Goal: Information Seeking & Learning: Compare options

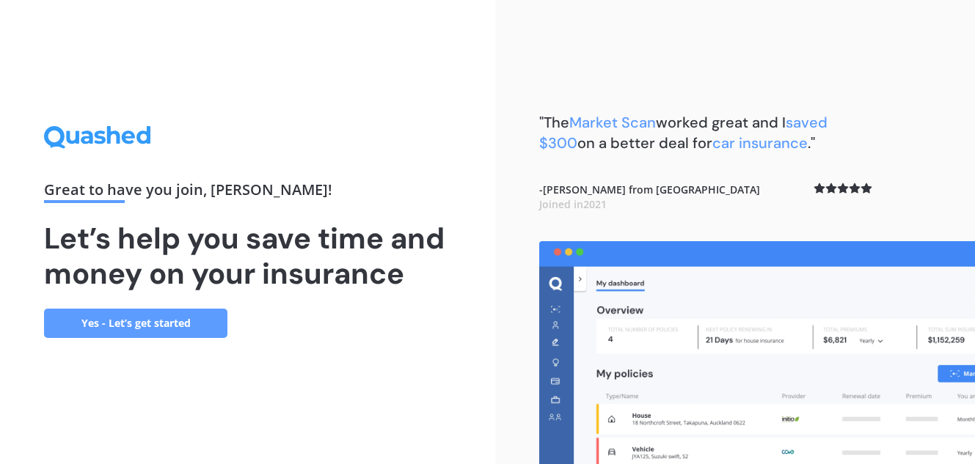
click at [164, 318] on link "Yes - Let’s get started" at bounding box center [135, 323] width 183 height 29
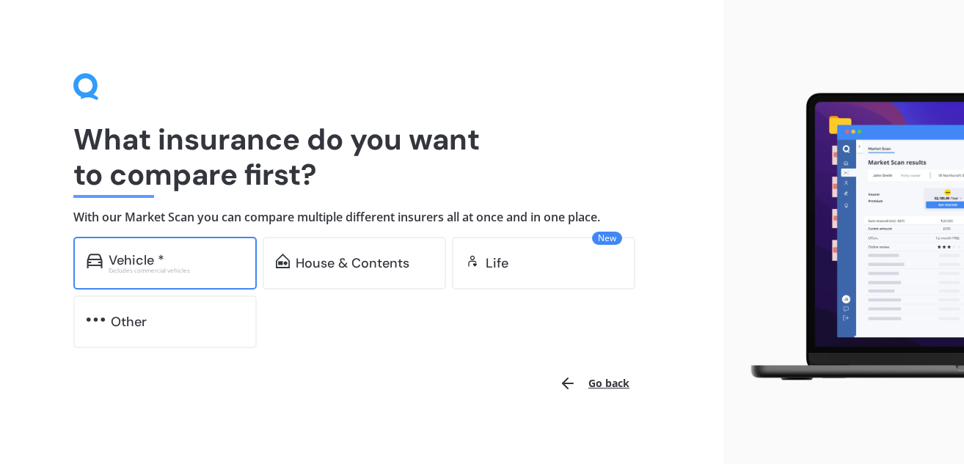
click at [137, 259] on div "Vehicle *" at bounding box center [137, 260] width 56 height 15
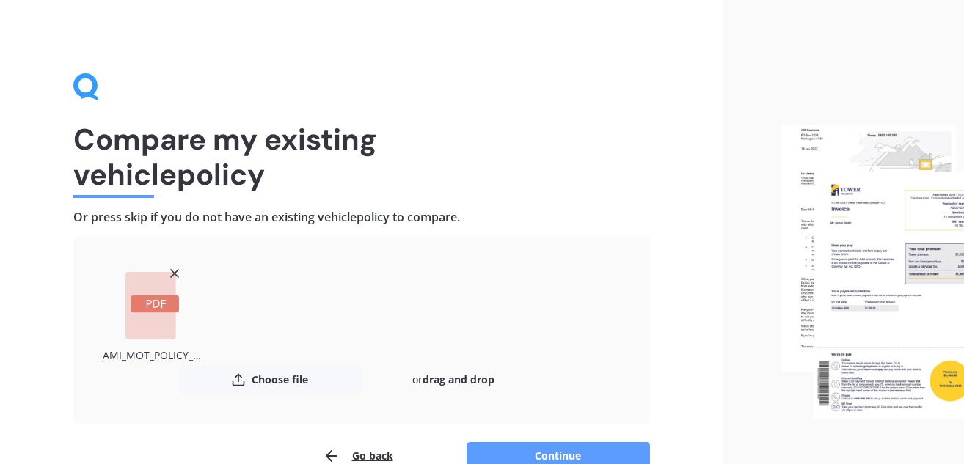
drag, startPoint x: 354, startPoint y: 213, endPoint x: 735, endPoint y: 161, distance: 384.1
click at [735, 161] on div at bounding box center [843, 272] width 241 height 544
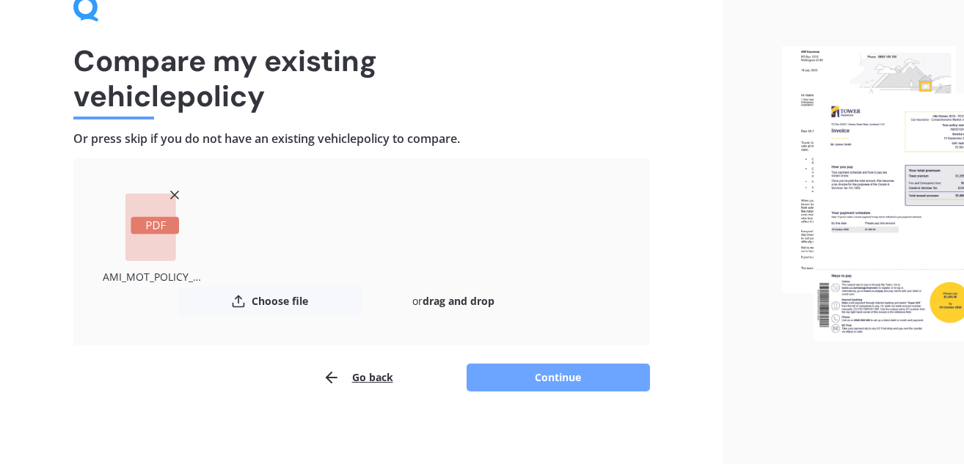
scroll to position [80, 0]
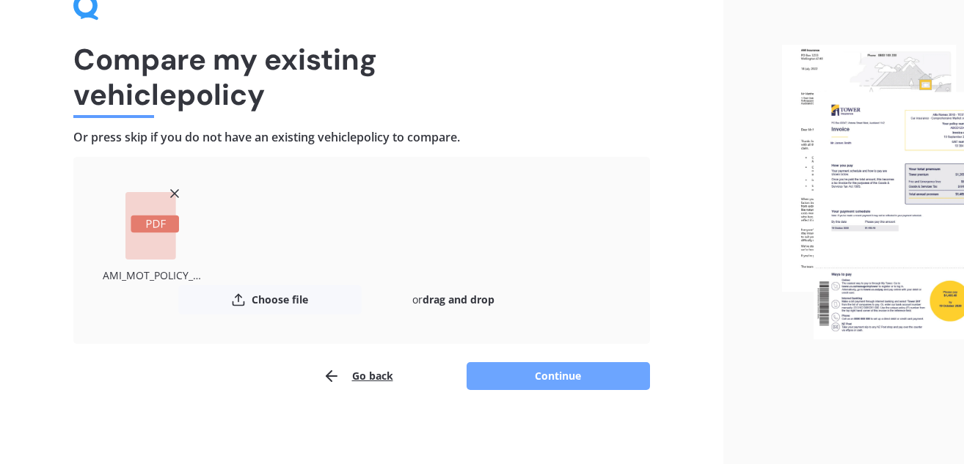
click at [552, 369] on button "Continue" at bounding box center [557, 376] width 183 height 28
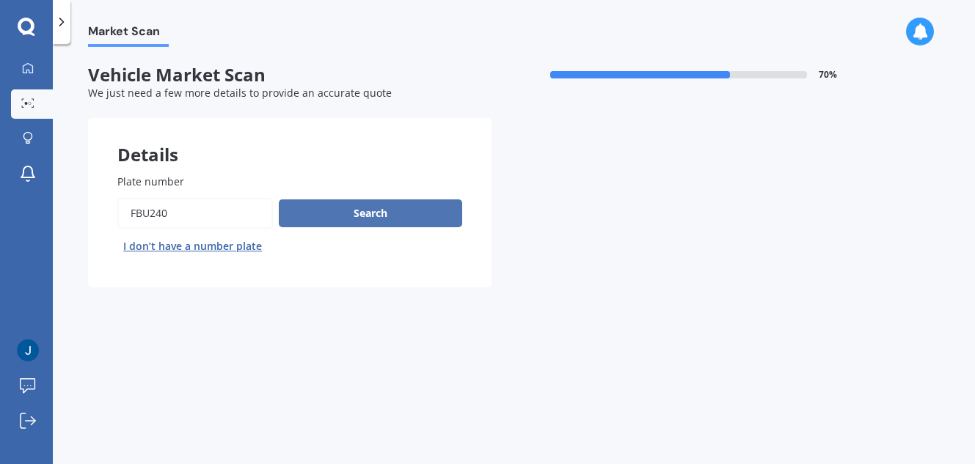
click at [362, 210] on button "Search" at bounding box center [370, 213] width 183 height 28
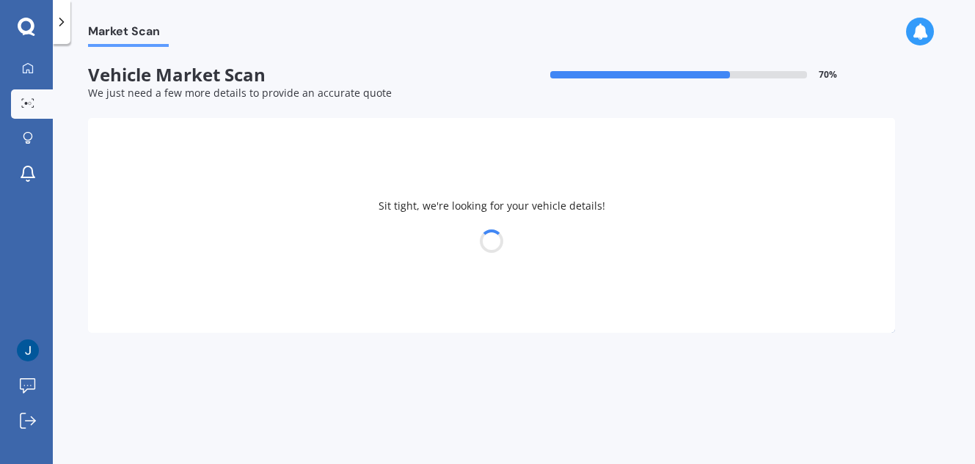
select select "HYUNDAI"
select select "[MEDICAL_DATA]"
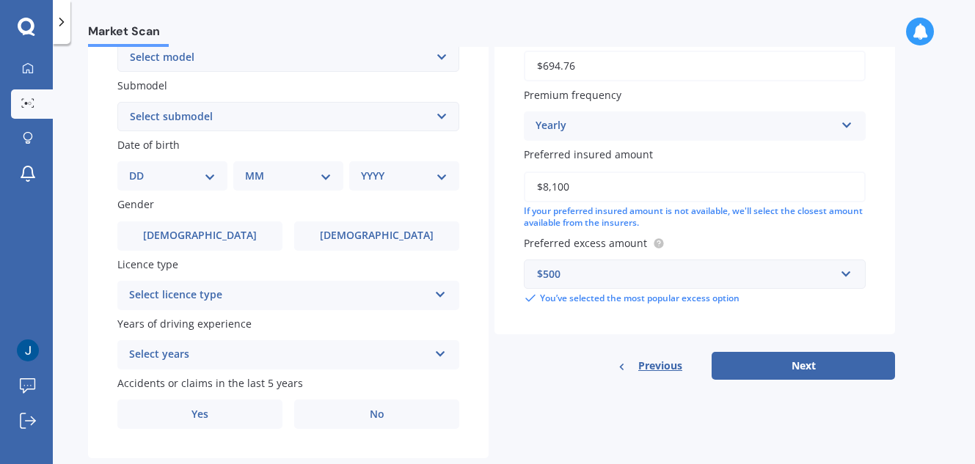
scroll to position [293, 0]
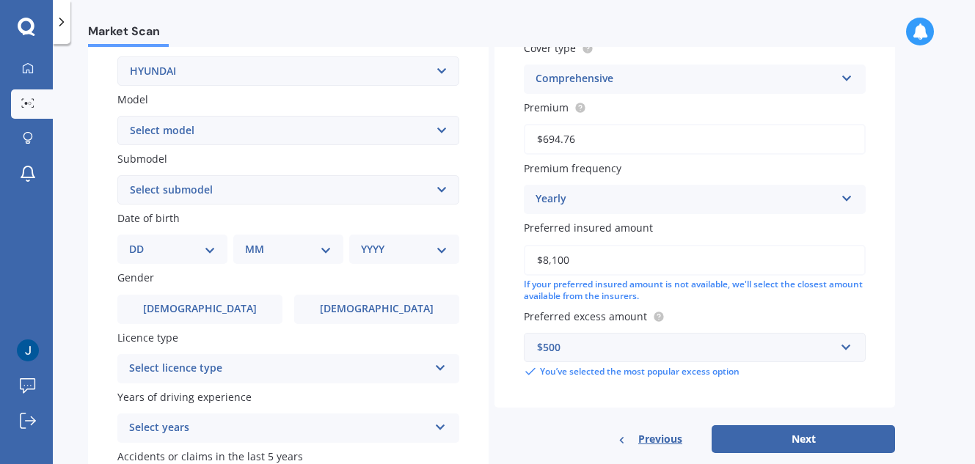
click at [210, 251] on select "DD 01 02 03 04 05 06 07 08 09 10 11 12 13 14 15 16 17 18 19 20 21 22 23 24 25 2…" at bounding box center [172, 249] width 87 height 16
select select "25"
click at [141, 241] on select "DD 01 02 03 04 05 06 07 08 09 10 11 12 13 14 15 16 17 18 19 20 21 22 23 24 25 2…" at bounding box center [172, 249] width 87 height 16
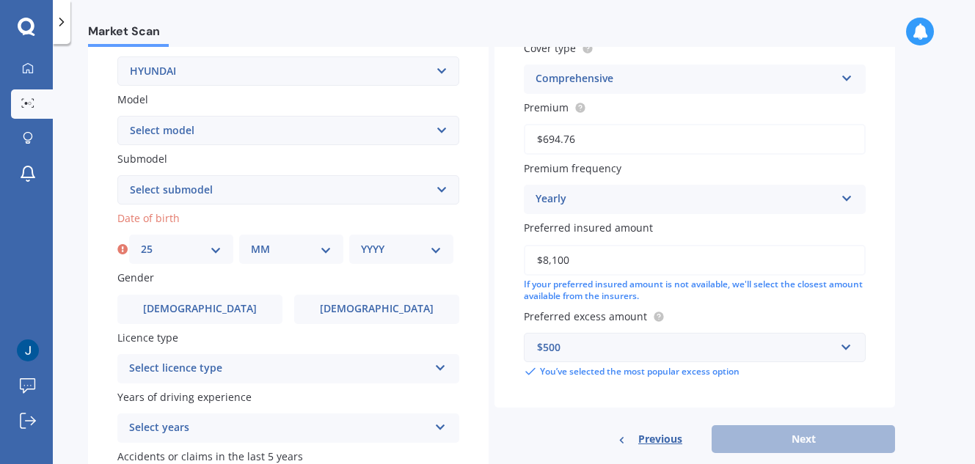
click at [323, 256] on select "MM 01 02 03 04 05 06 07 08 09 10 11 12" at bounding box center [291, 249] width 81 height 16
select select "11"
click at [251, 241] on select "MM 01 02 03 04 05 06 07 08 09 10 11 12" at bounding box center [291, 249] width 81 height 16
click at [433, 250] on select "YYYY 2025 2024 2023 2022 2021 2020 2019 2018 2017 2016 2015 2014 2013 2012 2011…" at bounding box center [401, 249] width 81 height 16
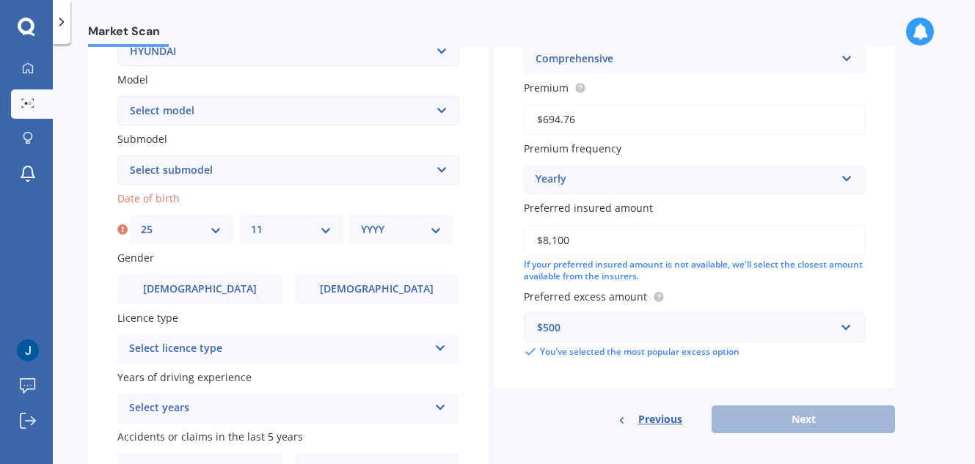
scroll to position [179, 0]
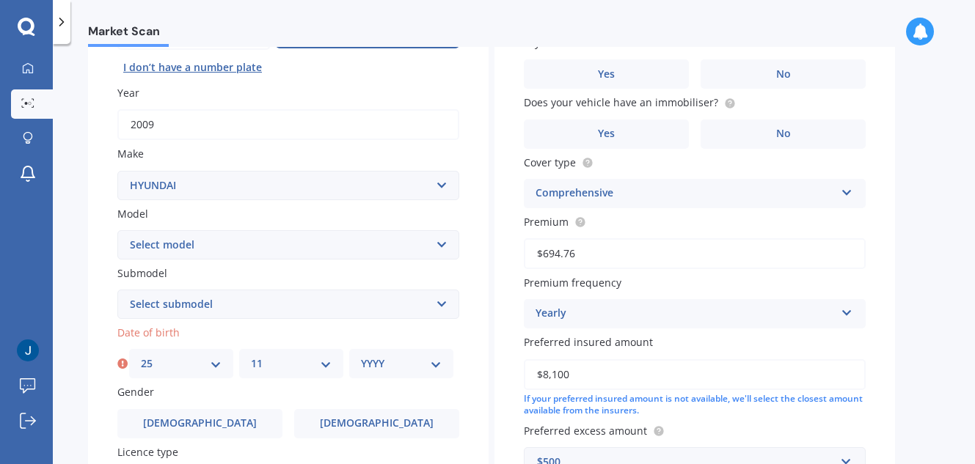
click at [438, 364] on select "YYYY 2025 2024 2023 2022 2021 2020 2019 2018 2017 2016 2015 2014 2013 2012 2011…" at bounding box center [401, 364] width 81 height 16
select select "1960"
click at [361, 356] on select "YYYY 2025 2024 2023 2022 2021 2020 2019 2018 2017 2016 2015 2014 2013 2012 2011…" at bounding box center [401, 364] width 81 height 16
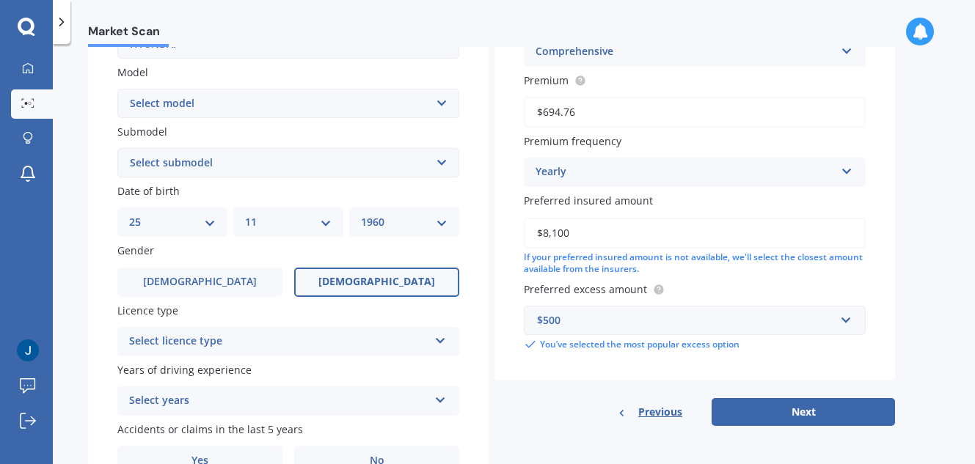
scroll to position [326, 0]
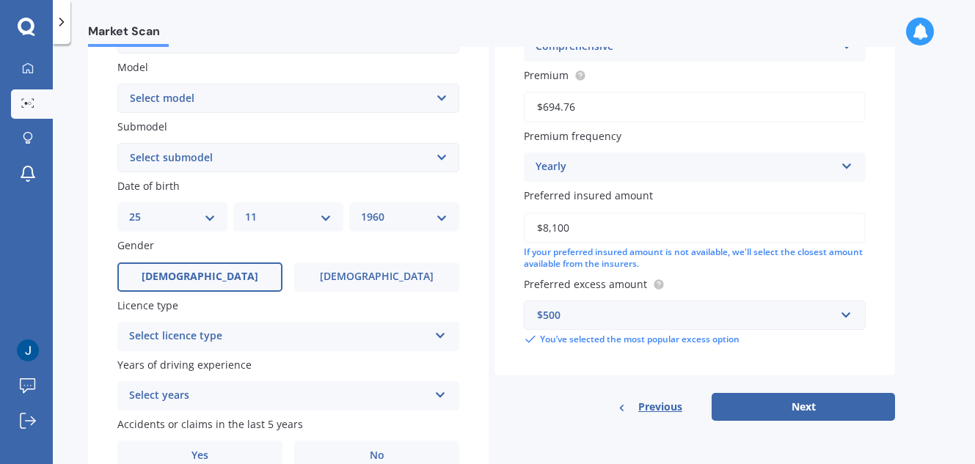
click at [196, 279] on span "[DEMOGRAPHIC_DATA]" at bounding box center [200, 277] width 117 height 12
click at [0, 0] on input "[DEMOGRAPHIC_DATA]" at bounding box center [0, 0] width 0 height 0
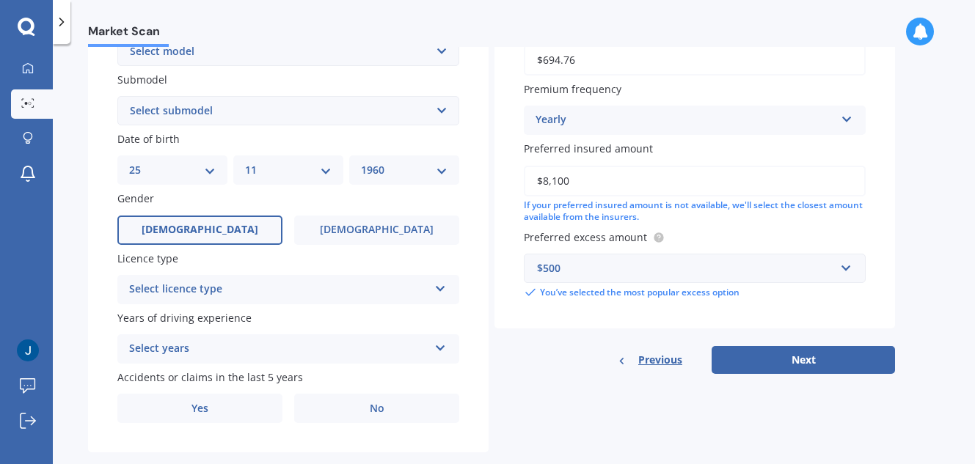
scroll to position [399, 0]
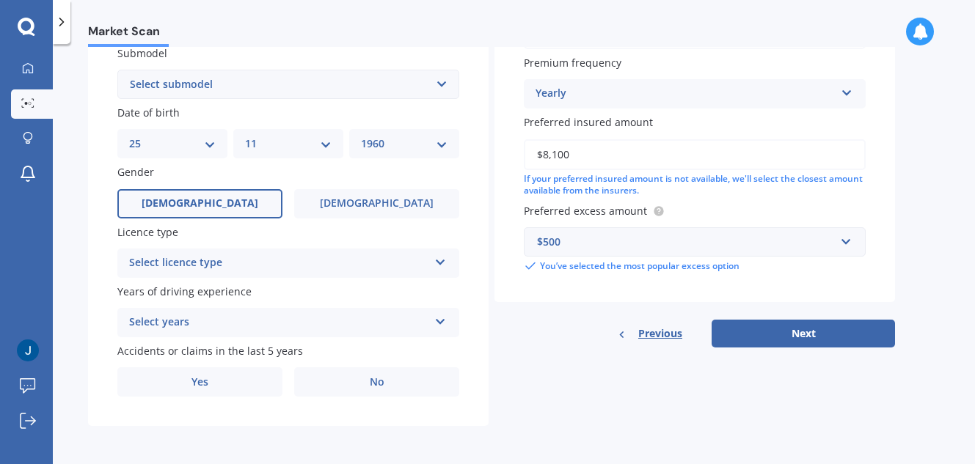
click at [444, 260] on icon at bounding box center [440, 259] width 12 height 10
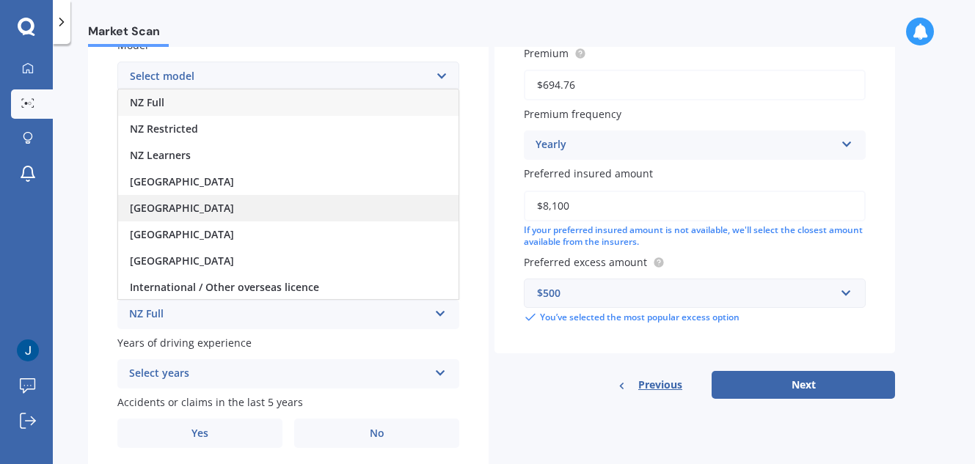
scroll to position [252, 0]
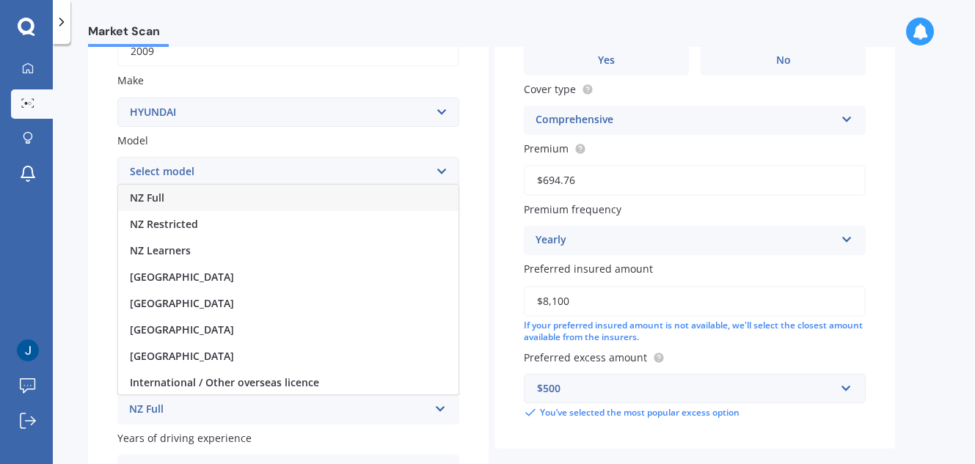
click at [180, 204] on div "NZ Full" at bounding box center [288, 198] width 340 height 26
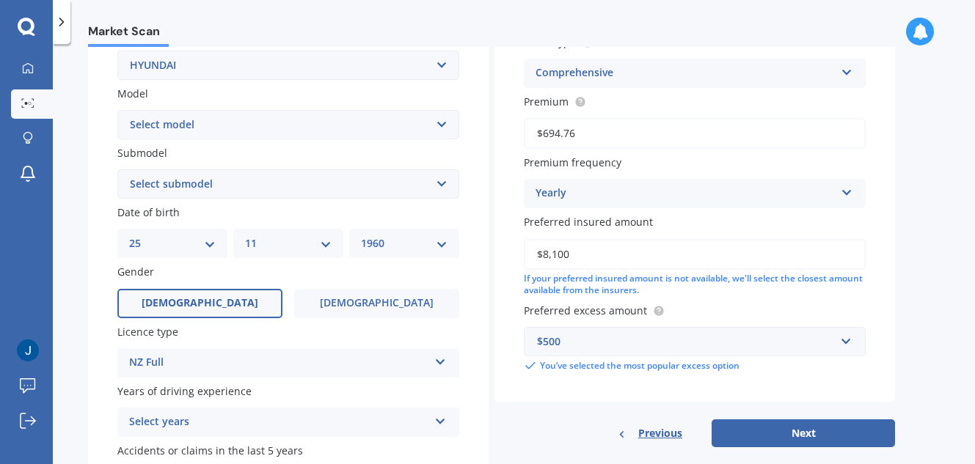
scroll to position [399, 0]
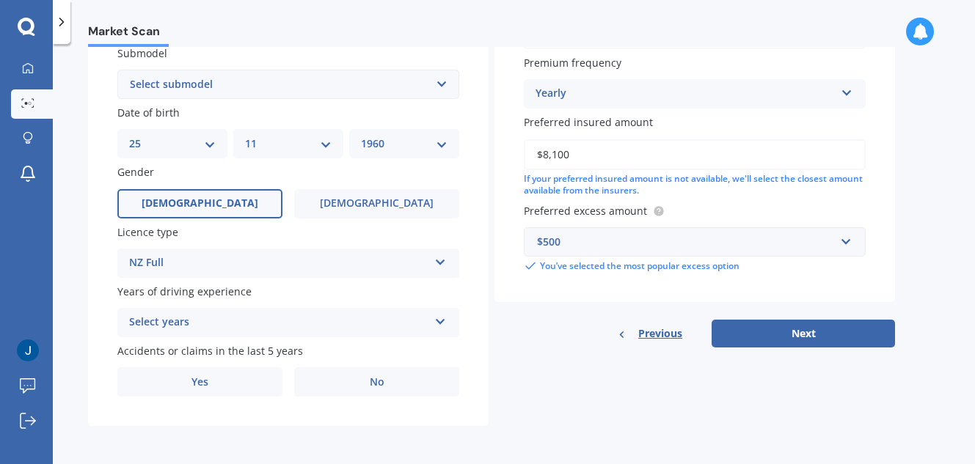
click at [438, 320] on icon at bounding box center [440, 319] width 12 height 10
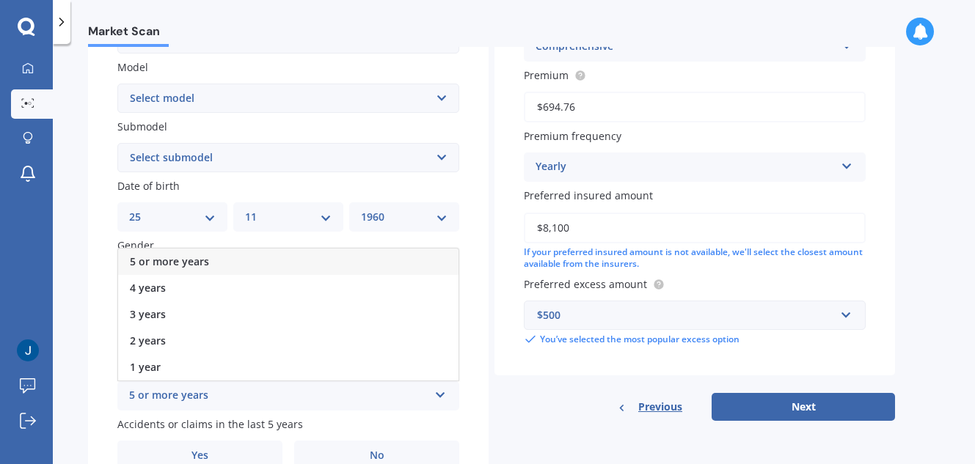
scroll to position [252, 0]
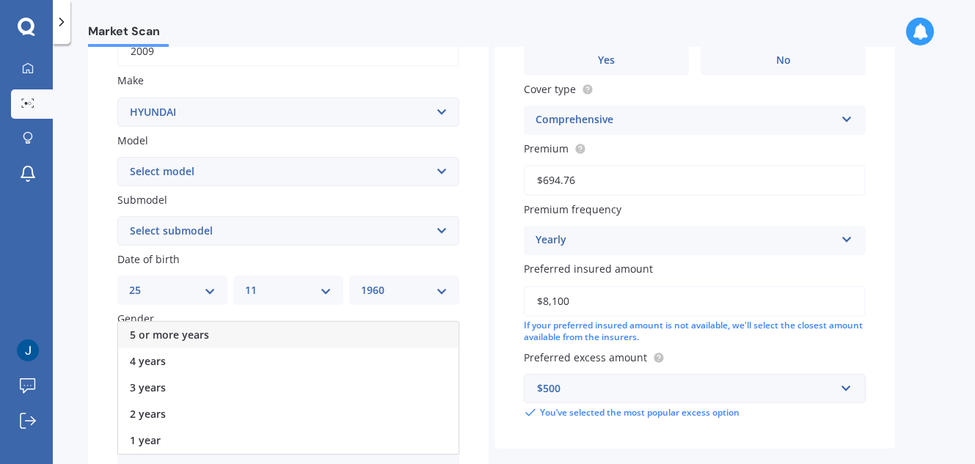
click at [189, 335] on span "5 or more years" at bounding box center [169, 335] width 79 height 14
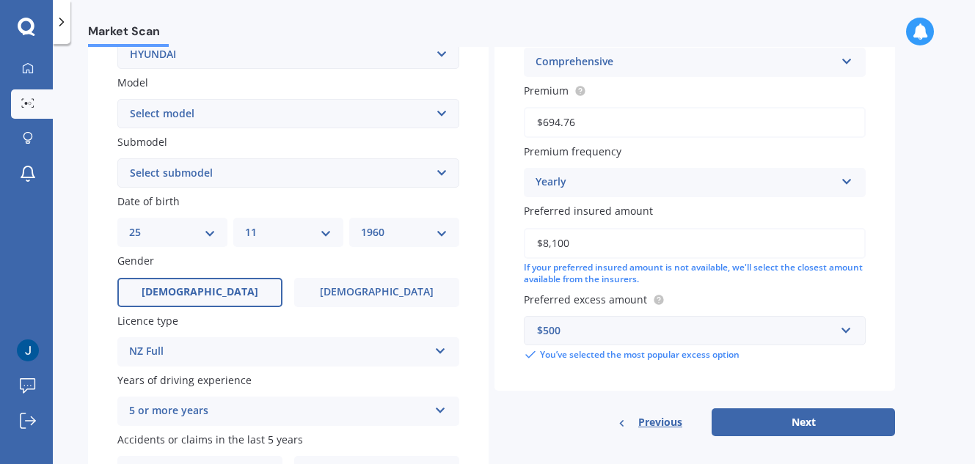
scroll to position [399, 0]
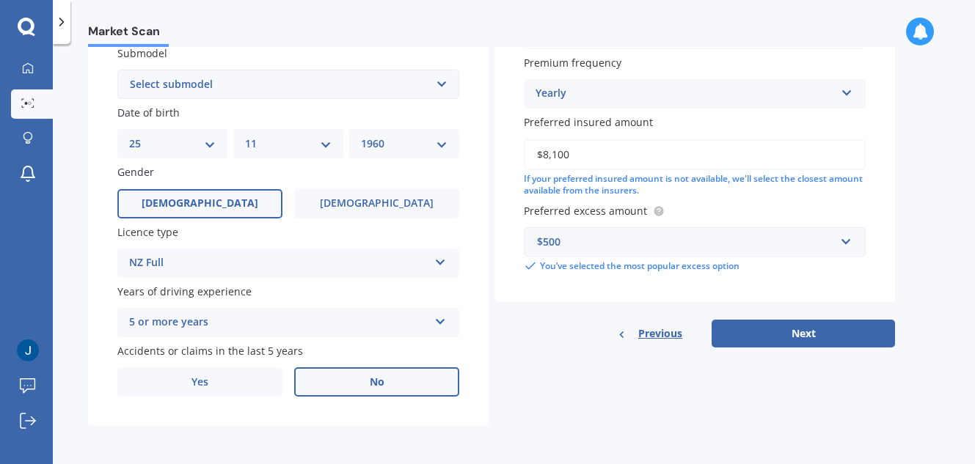
click at [383, 387] on span "No" at bounding box center [377, 382] width 15 height 12
click at [0, 0] on input "No" at bounding box center [0, 0] width 0 height 0
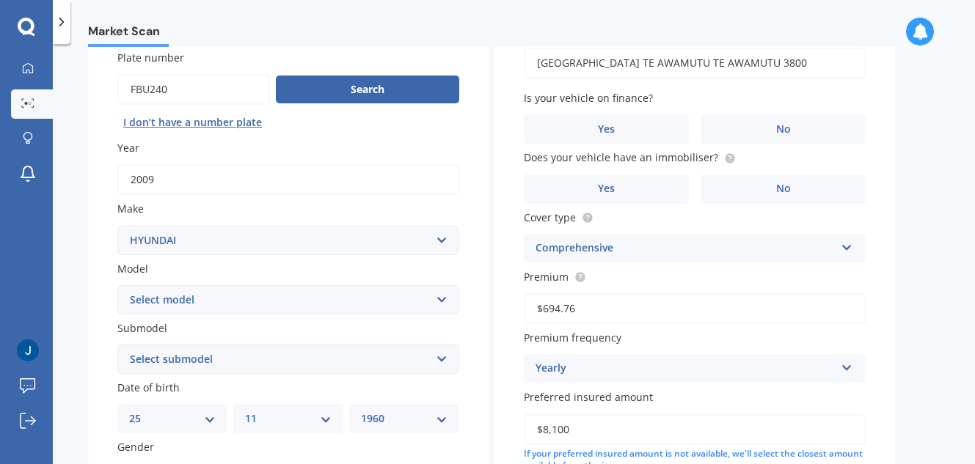
scroll to position [147, 0]
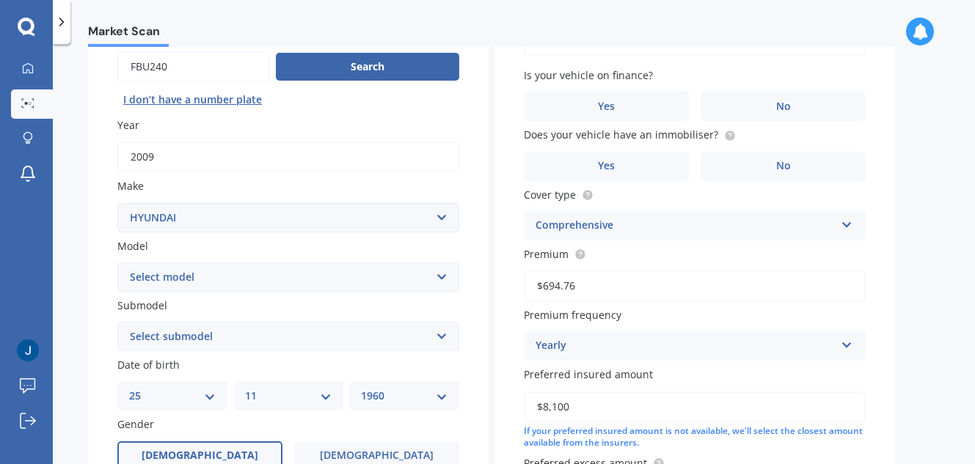
click at [441, 335] on select "Select submodel (All other) 2.7 V6 CRDI Diesel Executive V6 GL 1.8 GL 2.0 GL 2.…" at bounding box center [288, 336] width 342 height 29
select select "CRDI DIESEL"
click at [117, 322] on select "Select submodel (All other) 2.7 V6 CRDI Diesel Executive V6 GL 1.8 GL 2.0 GL 2.…" at bounding box center [288, 336] width 342 height 29
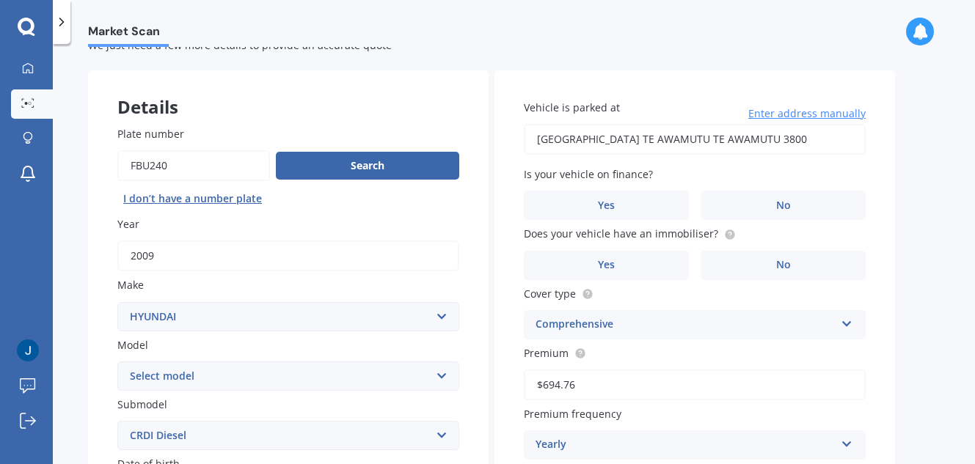
scroll to position [73, 0]
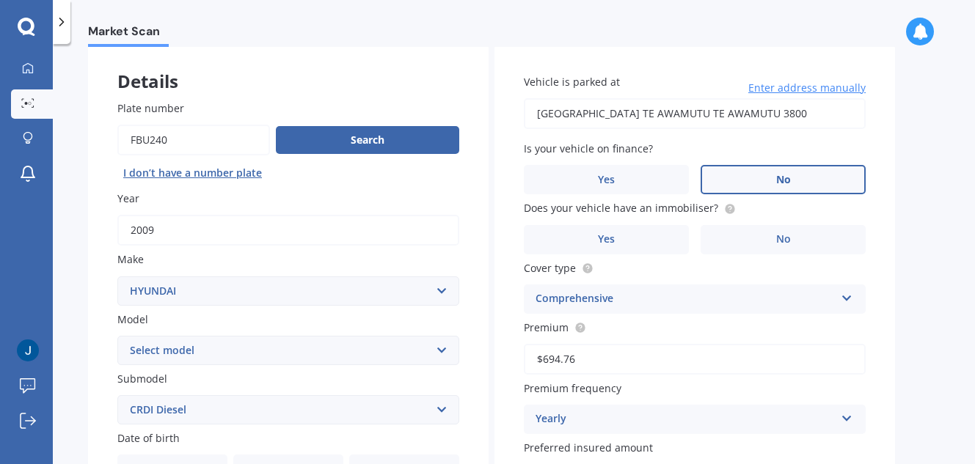
click at [766, 179] on label "No" at bounding box center [782, 179] width 165 height 29
click at [0, 0] on input "No" at bounding box center [0, 0] width 0 height 0
click at [761, 243] on label "No" at bounding box center [782, 239] width 165 height 29
click at [0, 0] on input "No" at bounding box center [0, 0] width 0 height 0
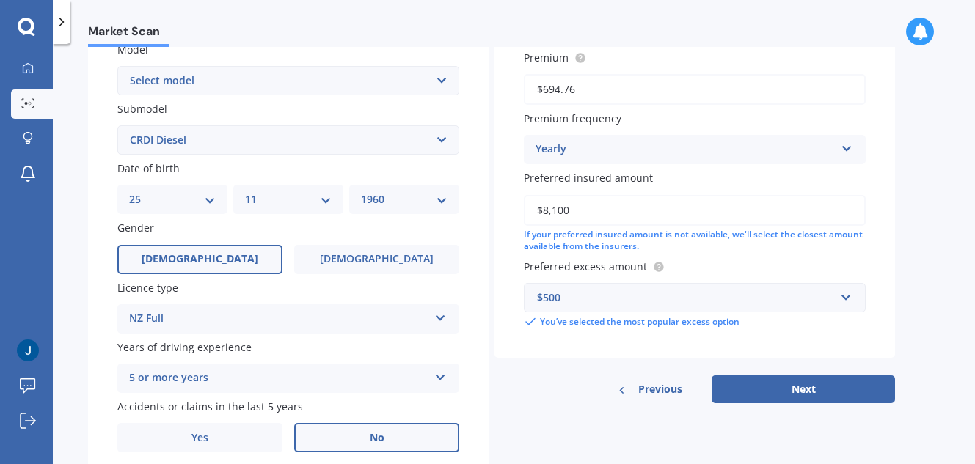
scroll to position [367, 0]
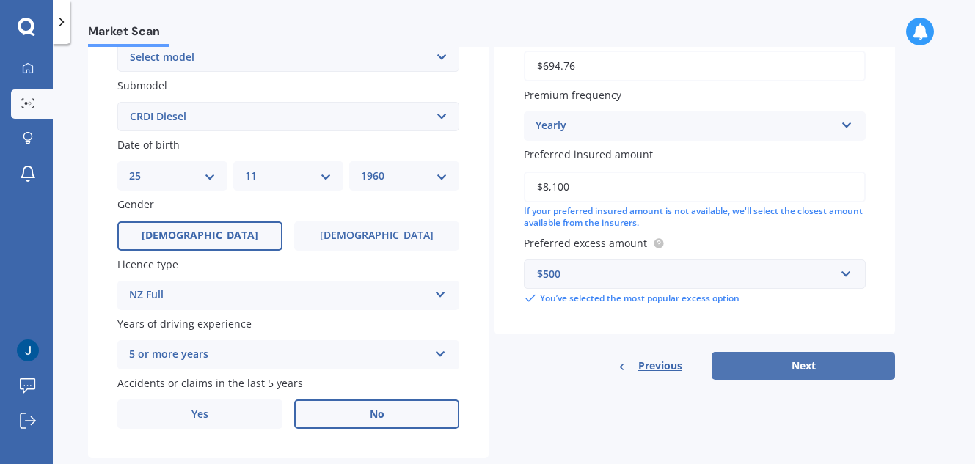
click at [785, 368] on button "Next" at bounding box center [802, 366] width 183 height 28
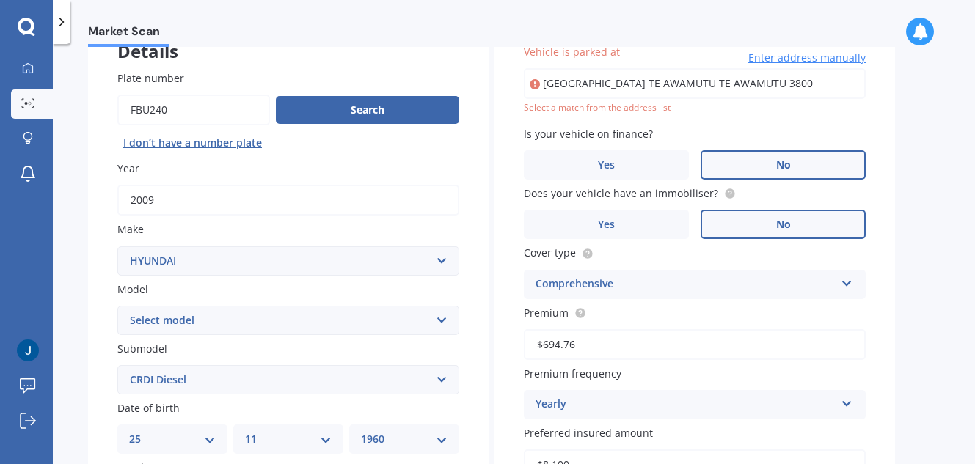
scroll to position [100, 0]
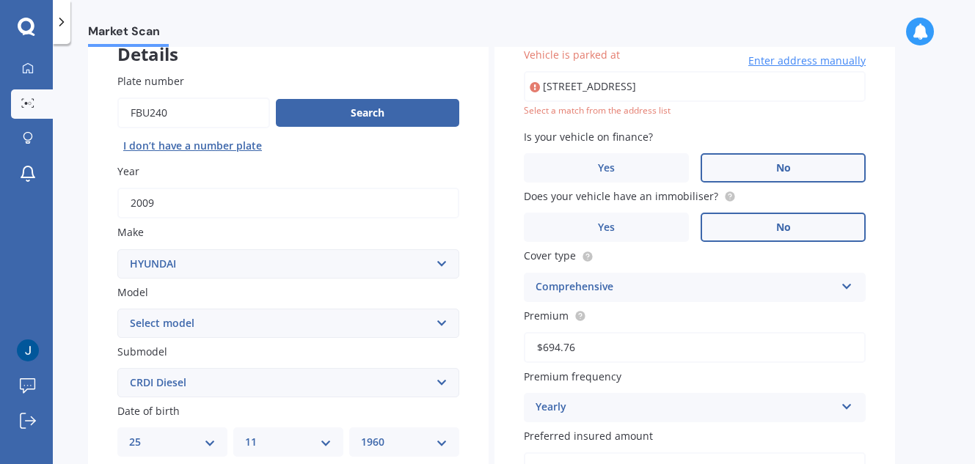
type input "[STREET_ADDRESS]"
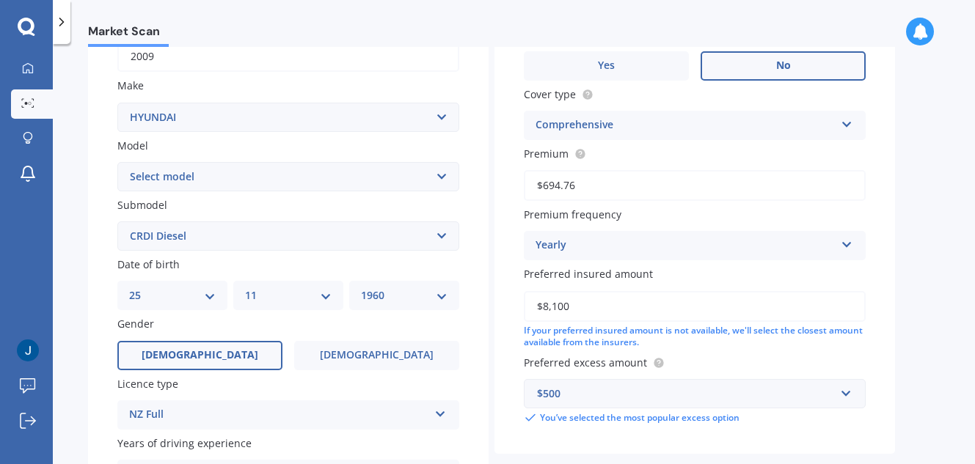
scroll to position [399, 0]
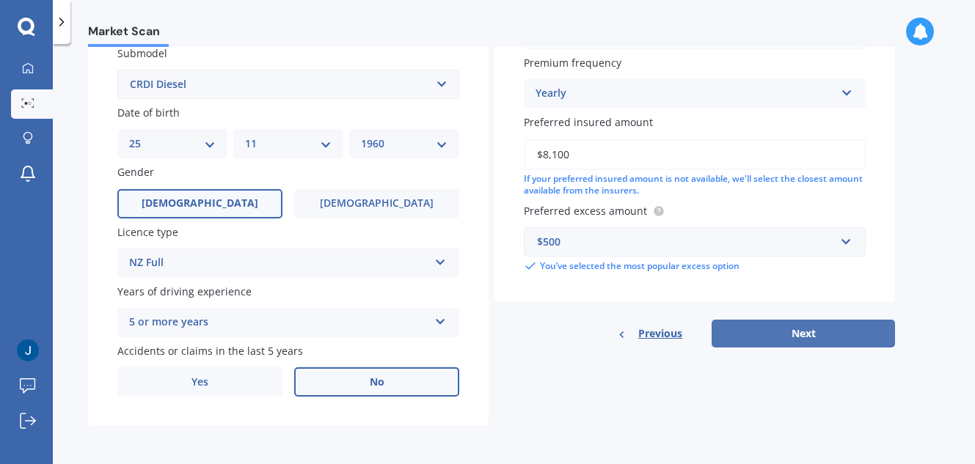
click at [809, 330] on button "Next" at bounding box center [802, 334] width 183 height 28
select select "25"
select select "11"
select select "1960"
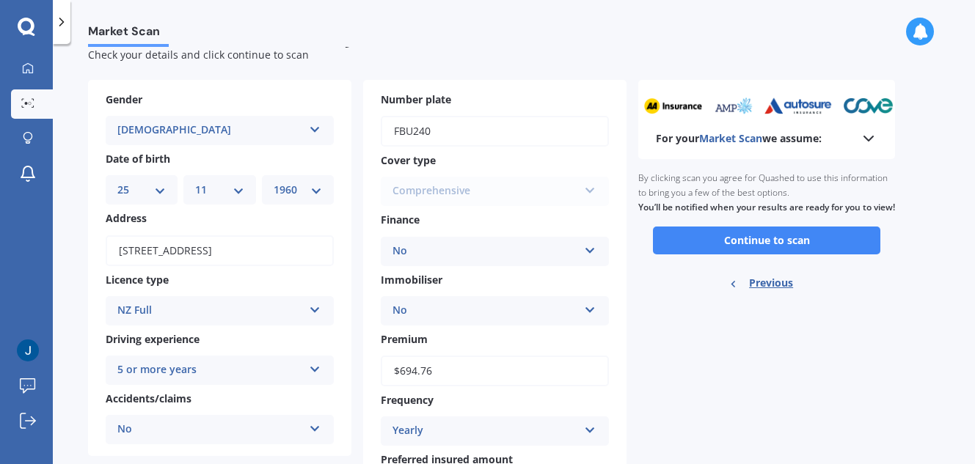
scroll to position [0, 0]
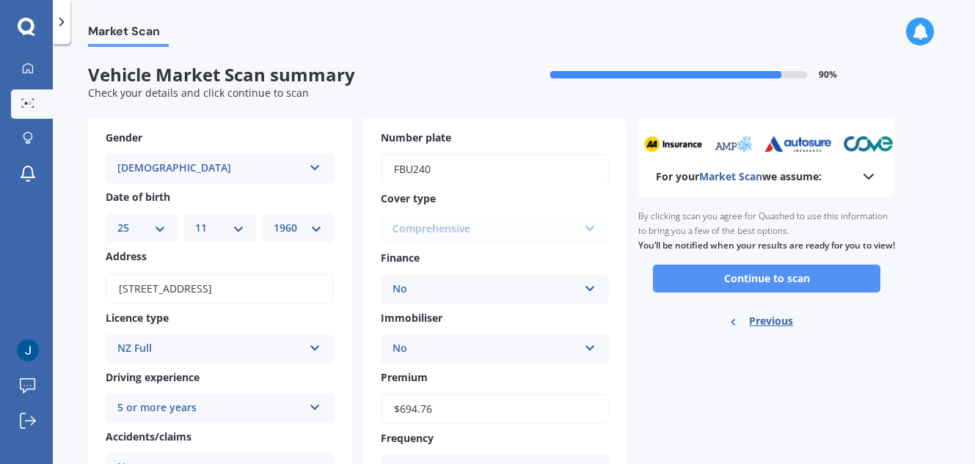
click at [752, 293] on button "Continue to scan" at bounding box center [766, 279] width 227 height 28
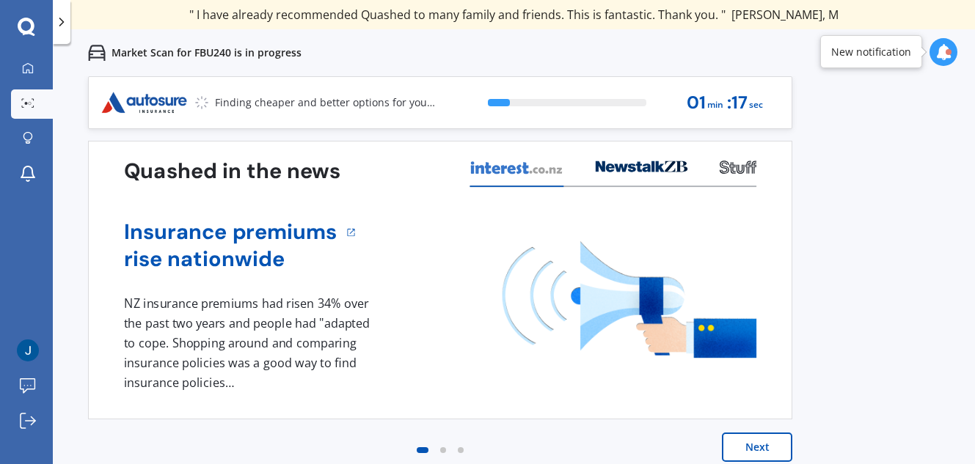
click at [756, 446] on button "Next" at bounding box center [757, 447] width 70 height 29
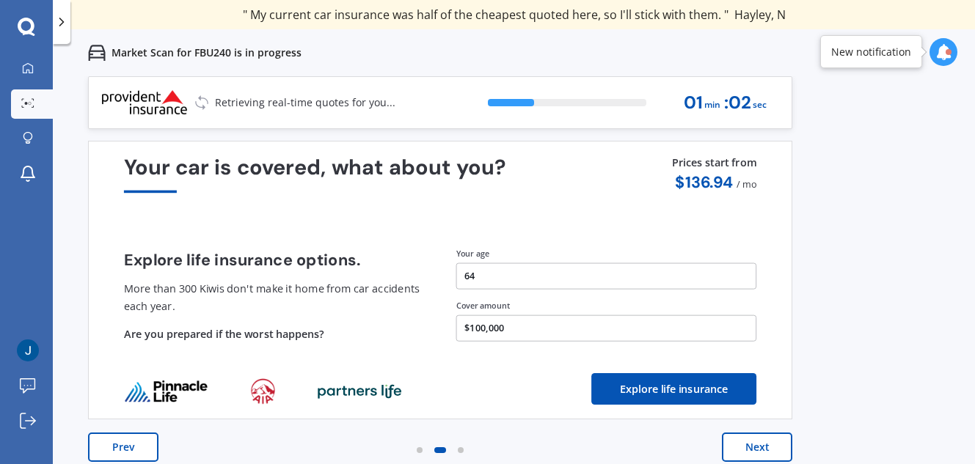
click at [758, 452] on button "Next" at bounding box center [757, 447] width 70 height 29
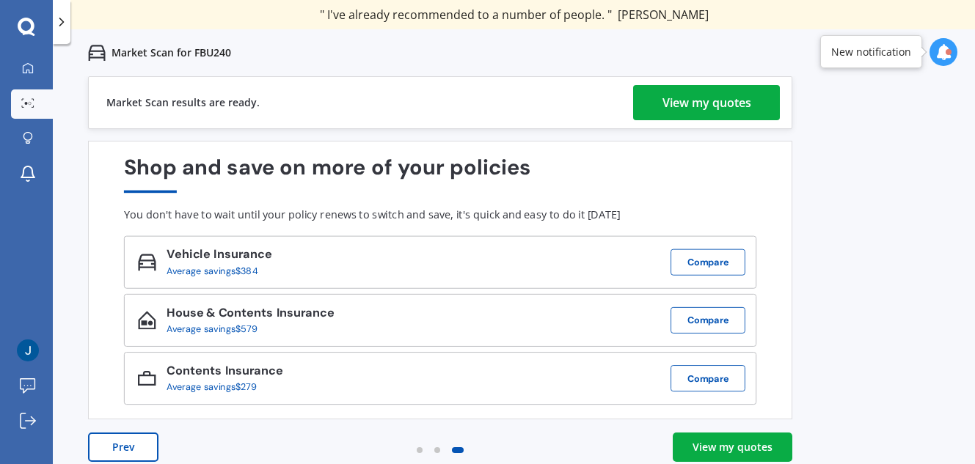
click at [692, 103] on div "View my quotes" at bounding box center [706, 102] width 89 height 35
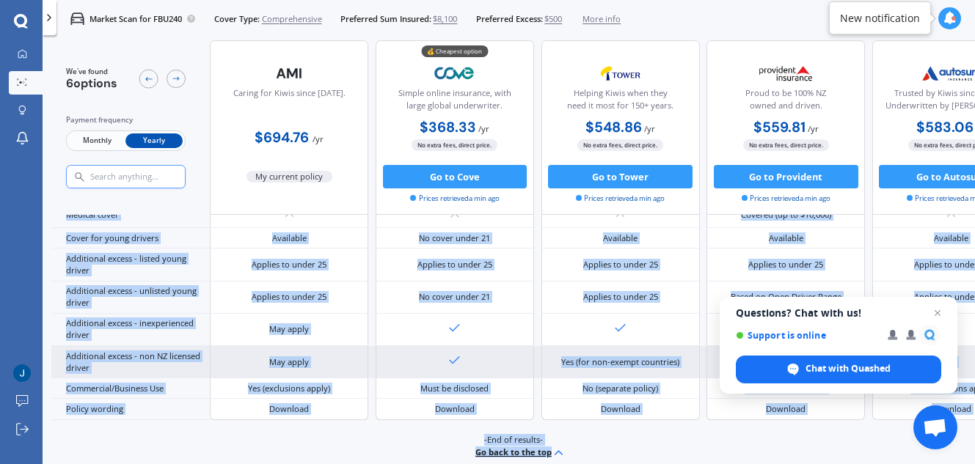
scroll to position [738, 0]
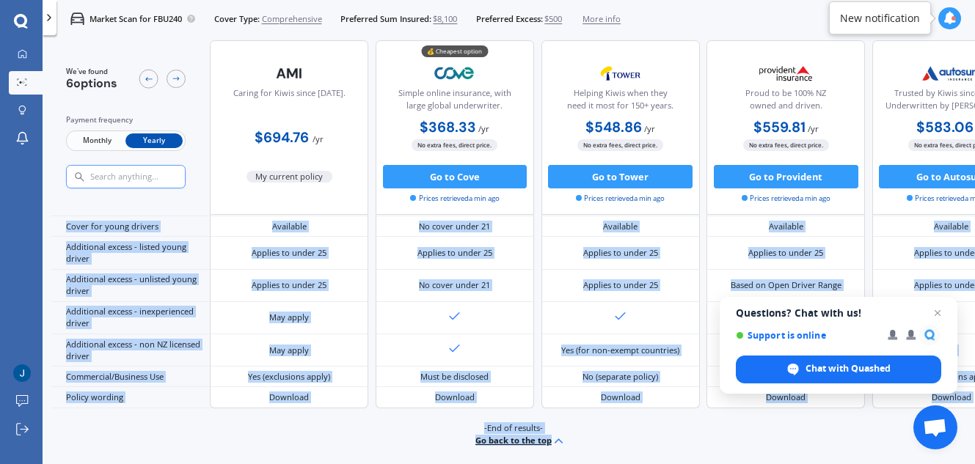
drag, startPoint x: 733, startPoint y: 454, endPoint x: 761, endPoint y: 444, distance: 29.7
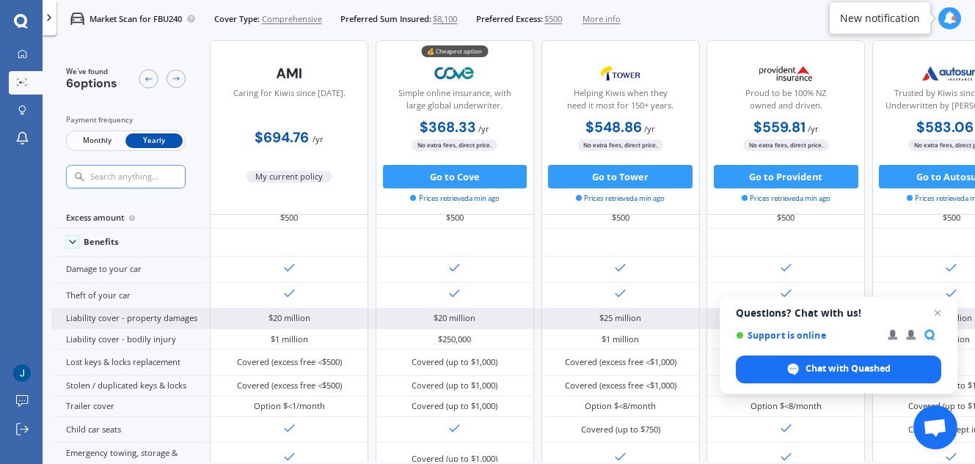
scroll to position [0, 0]
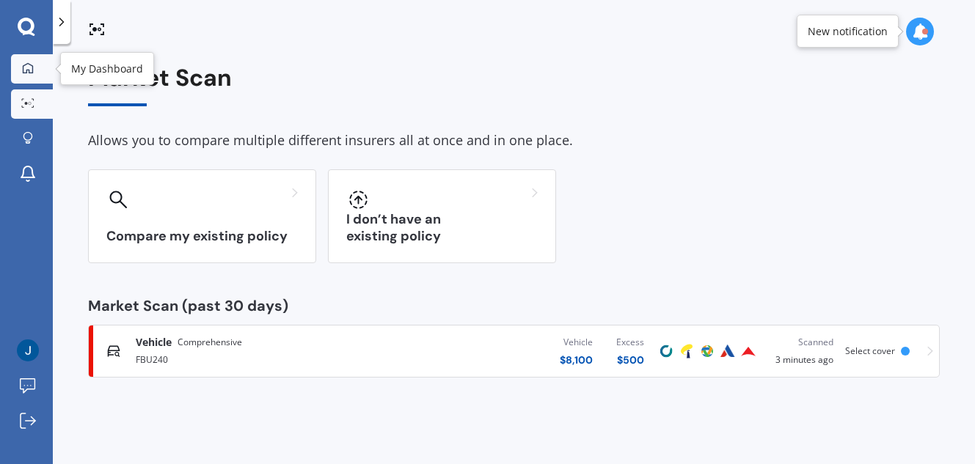
click at [30, 65] on icon at bounding box center [28, 68] width 12 height 12
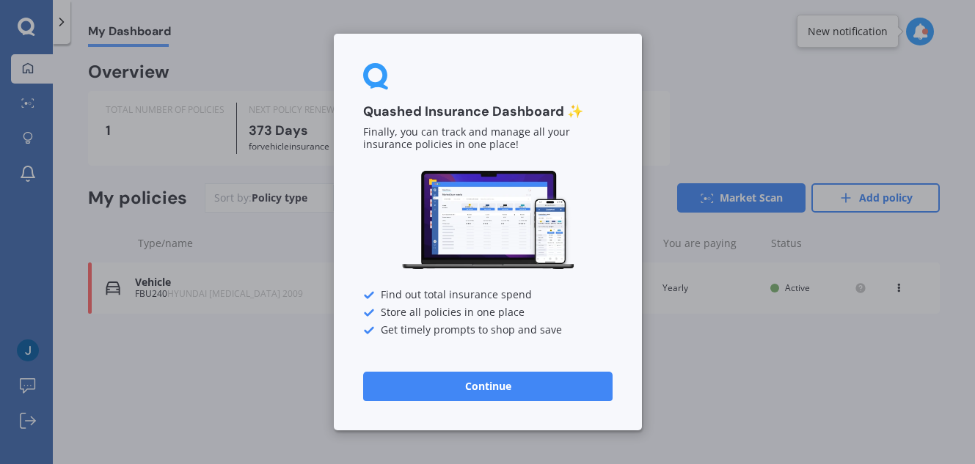
click at [471, 372] on button "Continue" at bounding box center [487, 386] width 249 height 29
